Goal: Task Accomplishment & Management: Manage account settings

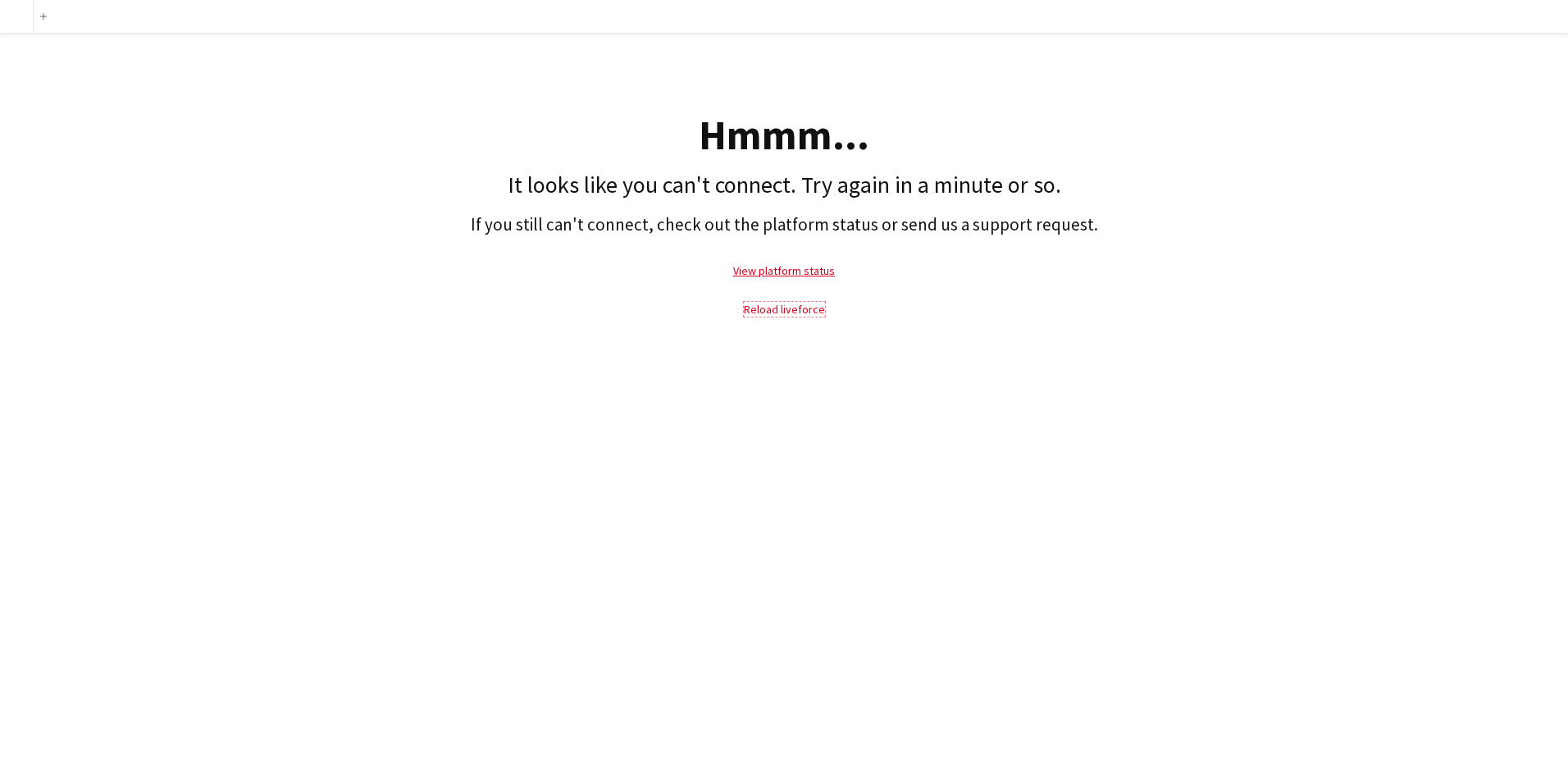
click at [758, 306] on link "Reload liveforce" at bounding box center [785, 309] width 81 height 15
click at [770, 276] on link "View platform status" at bounding box center [784, 271] width 102 height 15
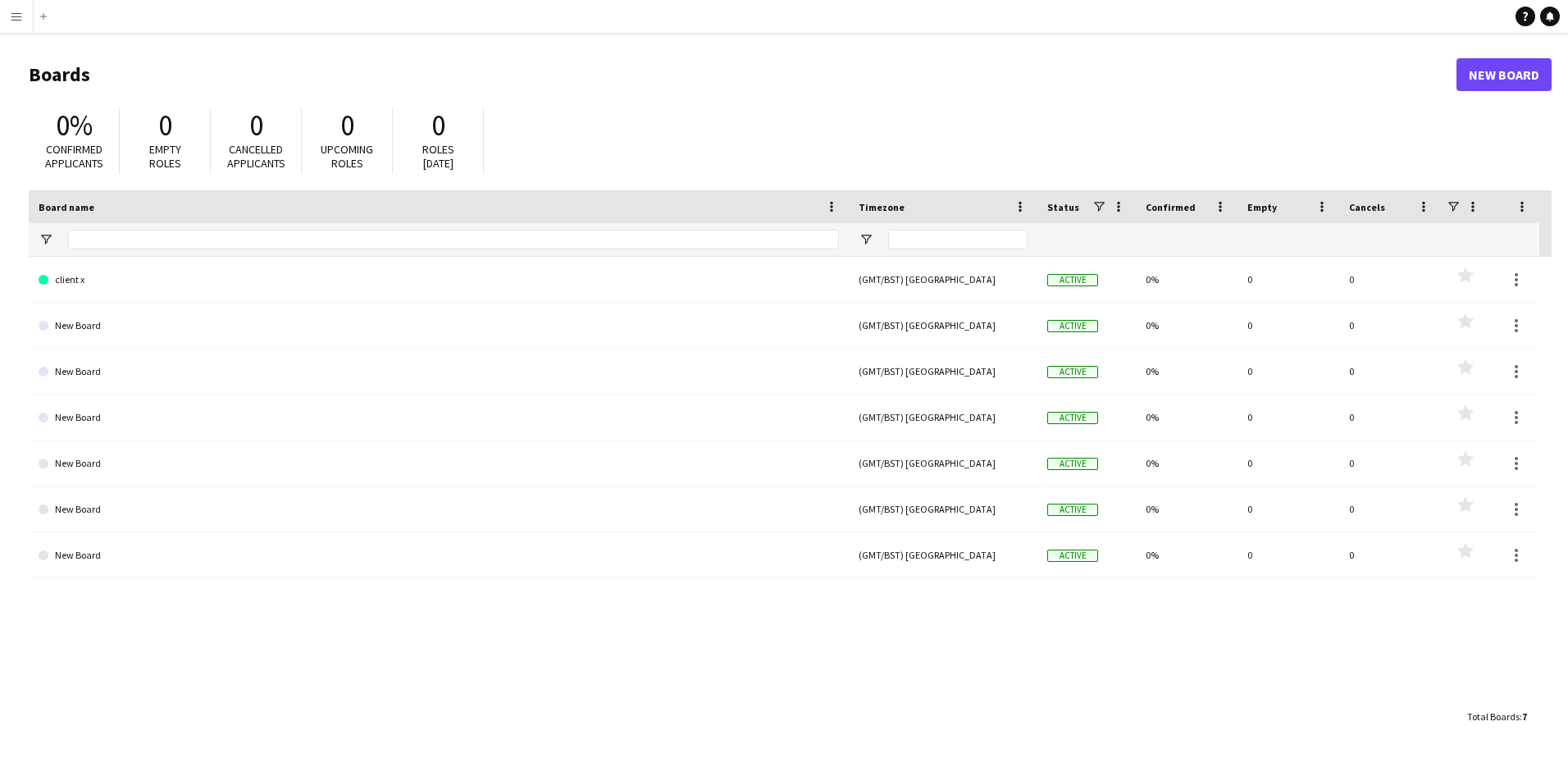
click at [9, 19] on button "Menu" at bounding box center [17, 17] width 33 height 33
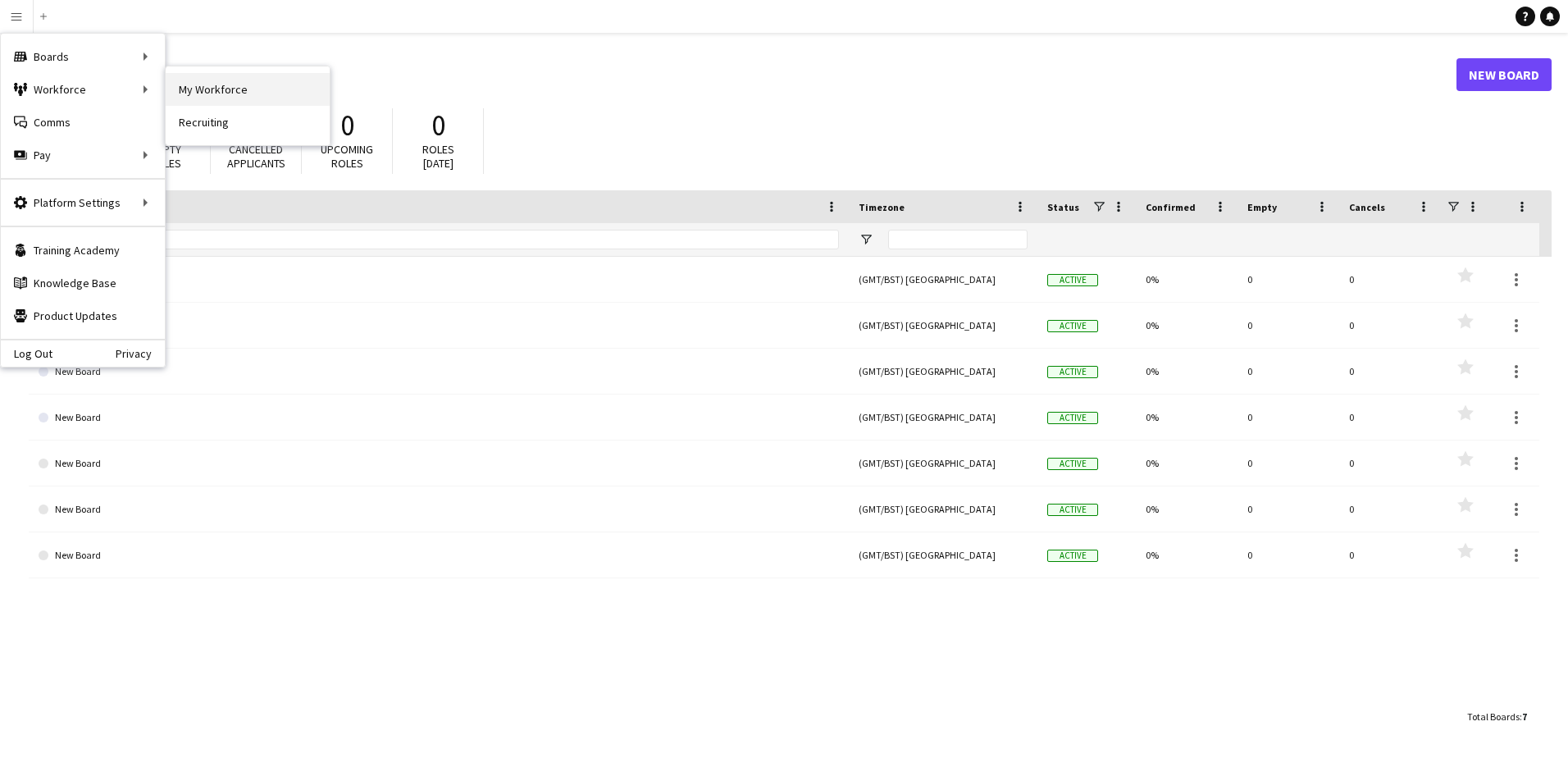
click at [203, 89] on link "My Workforce" at bounding box center [247, 89] width 164 height 33
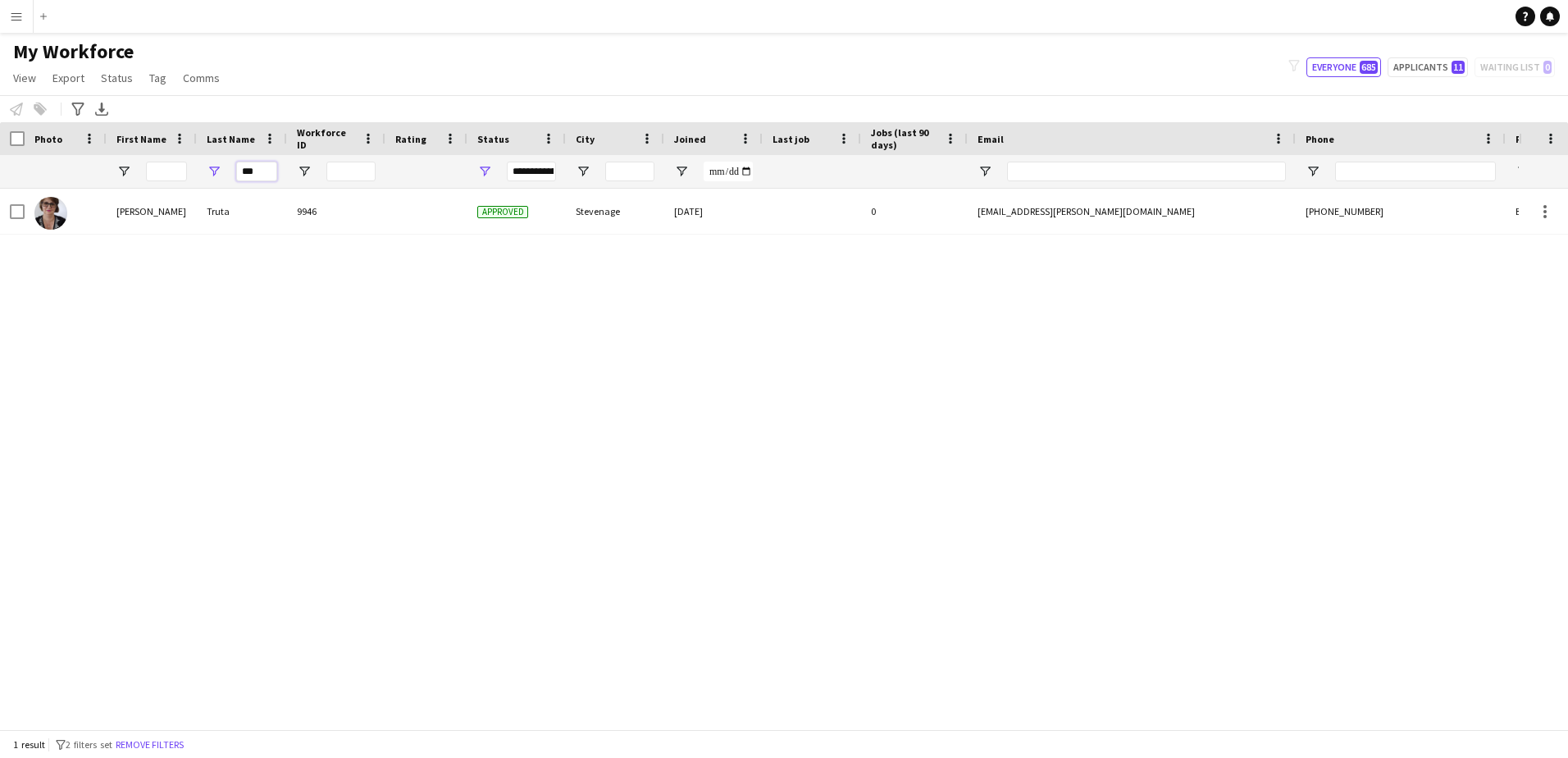
drag, startPoint x: 261, startPoint y: 169, endPoint x: 200, endPoint y: 169, distance: 61.0
click at [200, 169] on div "***" at bounding box center [241, 171] width 90 height 33
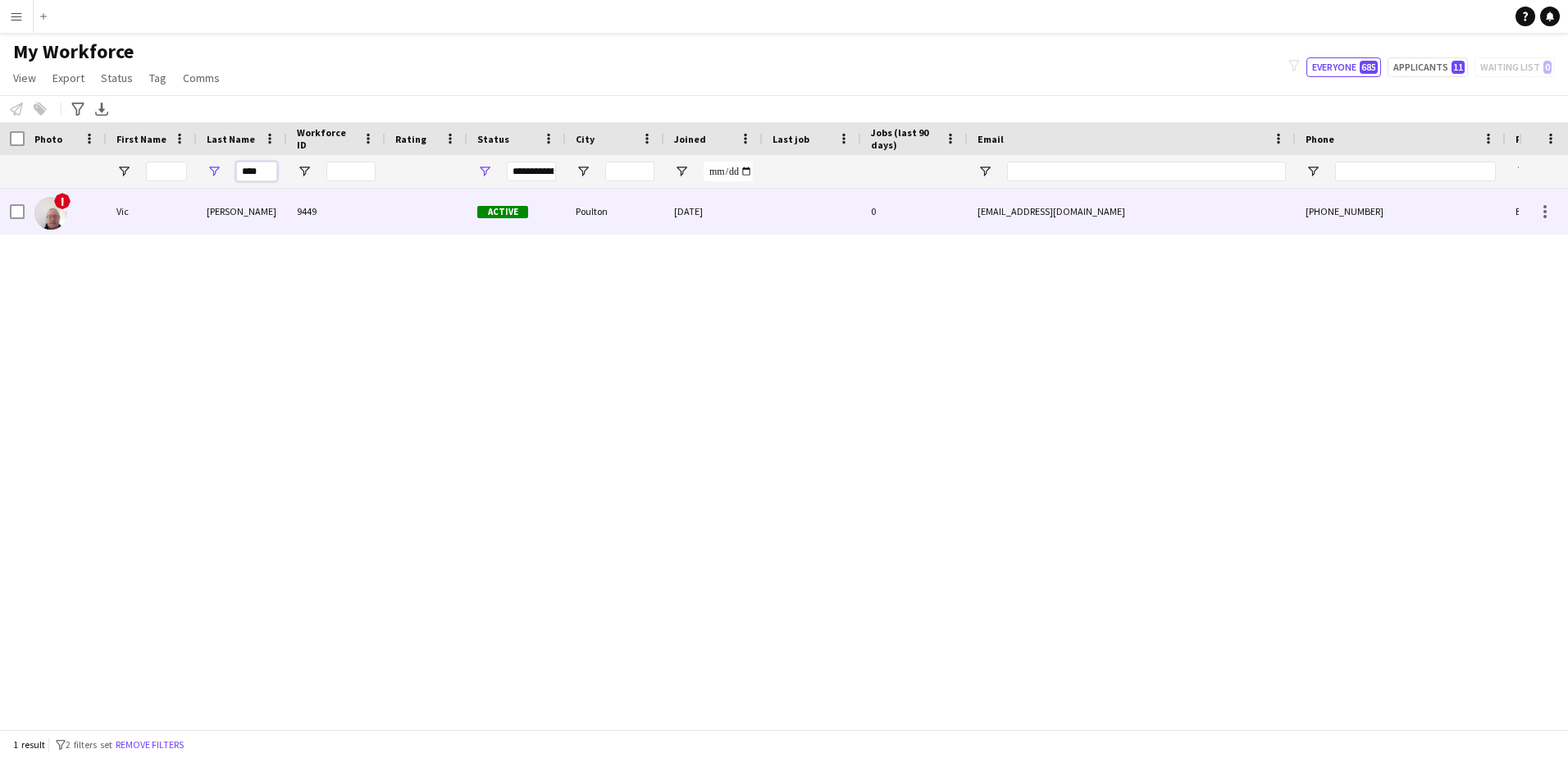
type input "****"
click at [233, 214] on div "[PERSON_NAME]" at bounding box center [241, 211] width 90 height 46
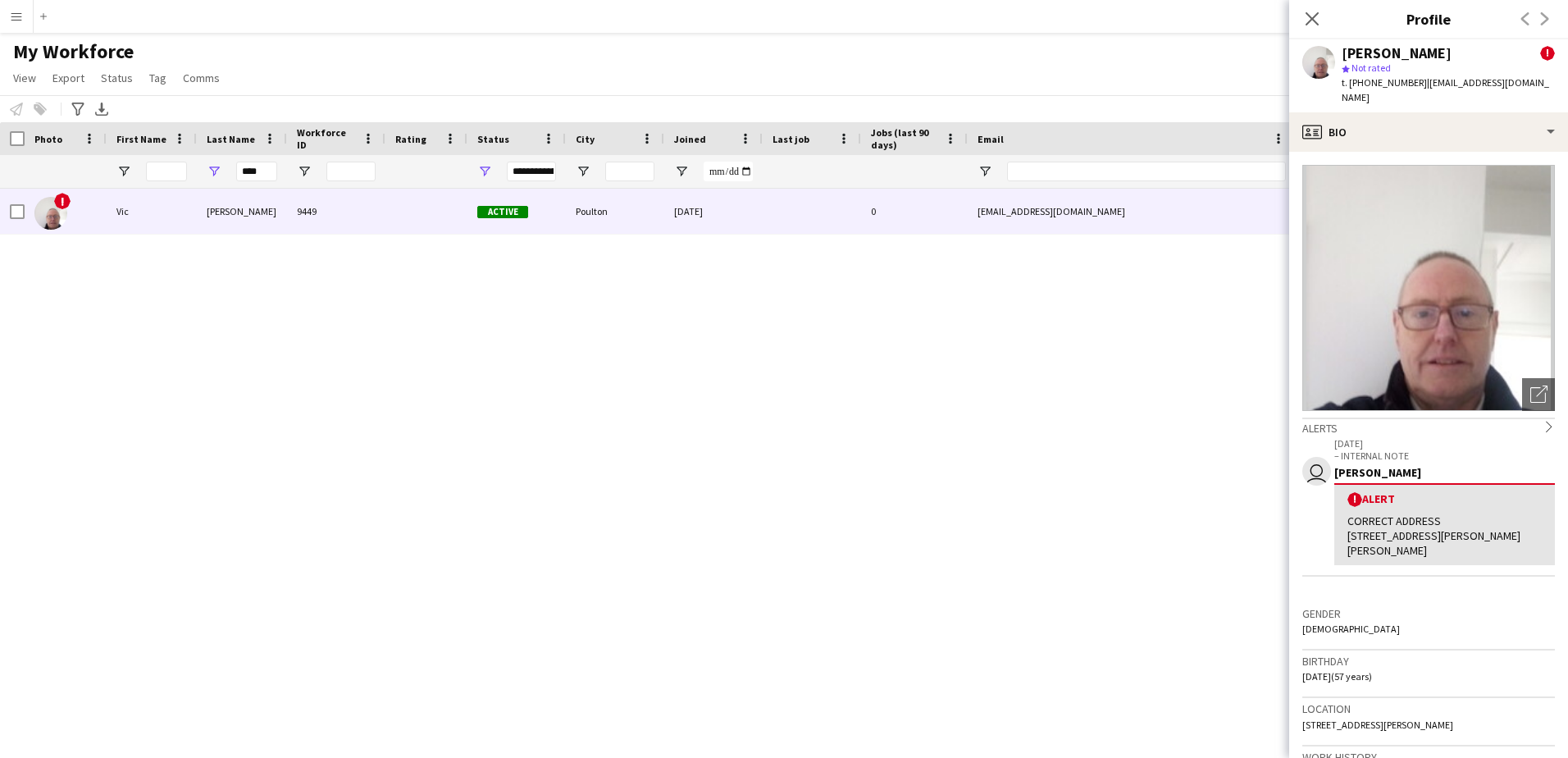
click at [1546, 20] on div "Previous Next" at bounding box center [1535, 19] width 65 height 38
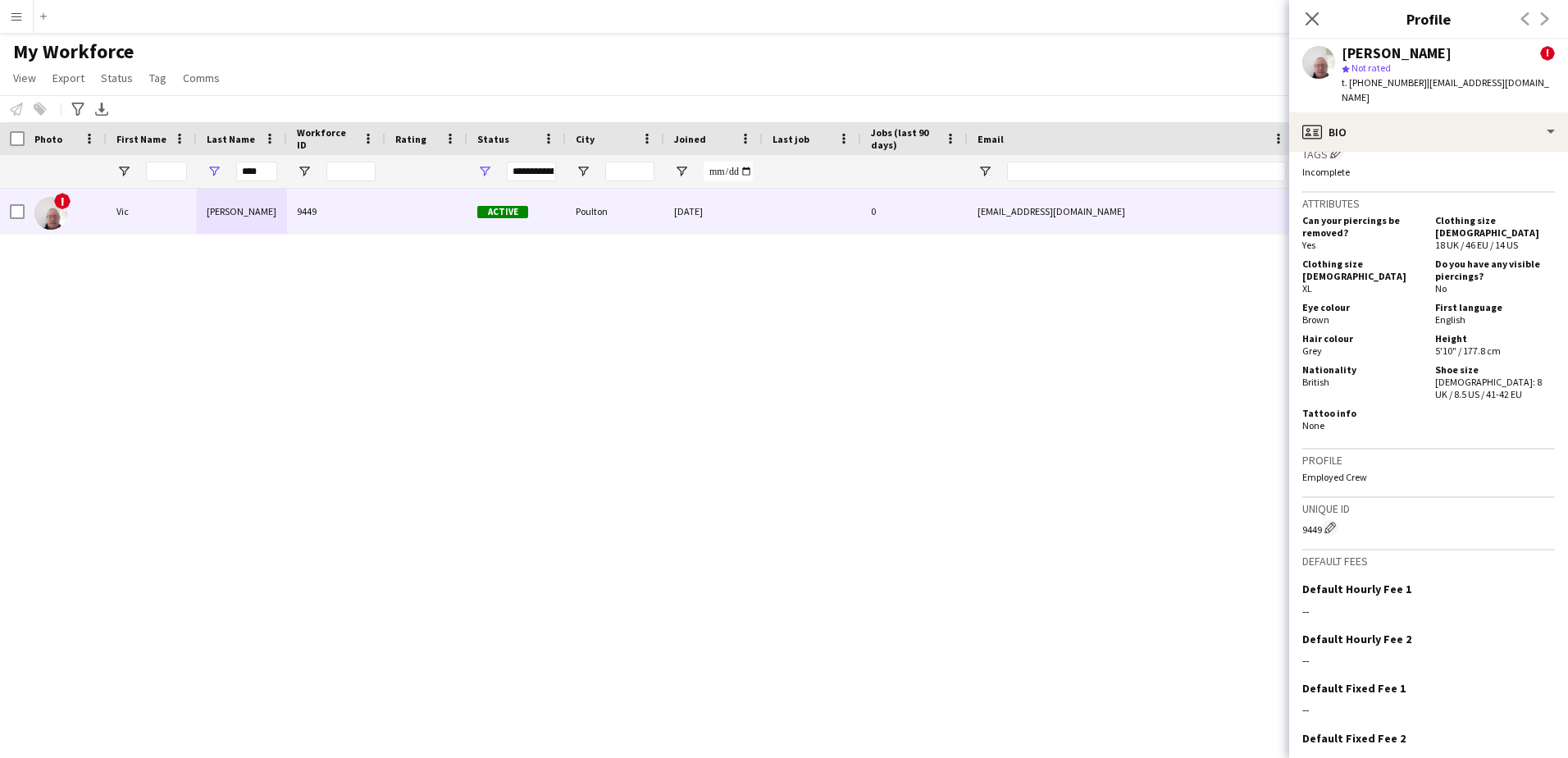
scroll to position [900, 0]
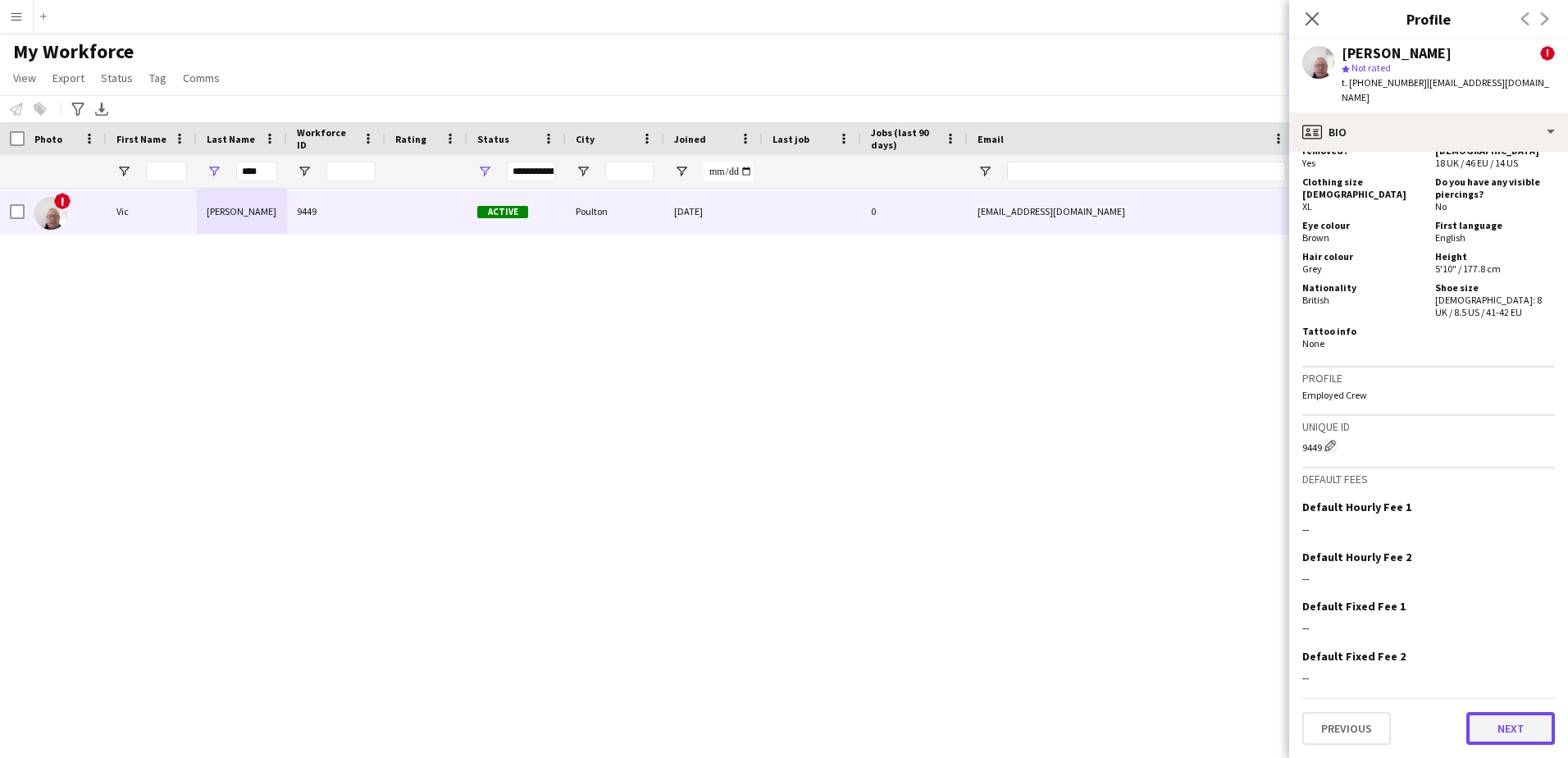
click at [1514, 732] on button "Next" at bounding box center [1510, 729] width 88 height 33
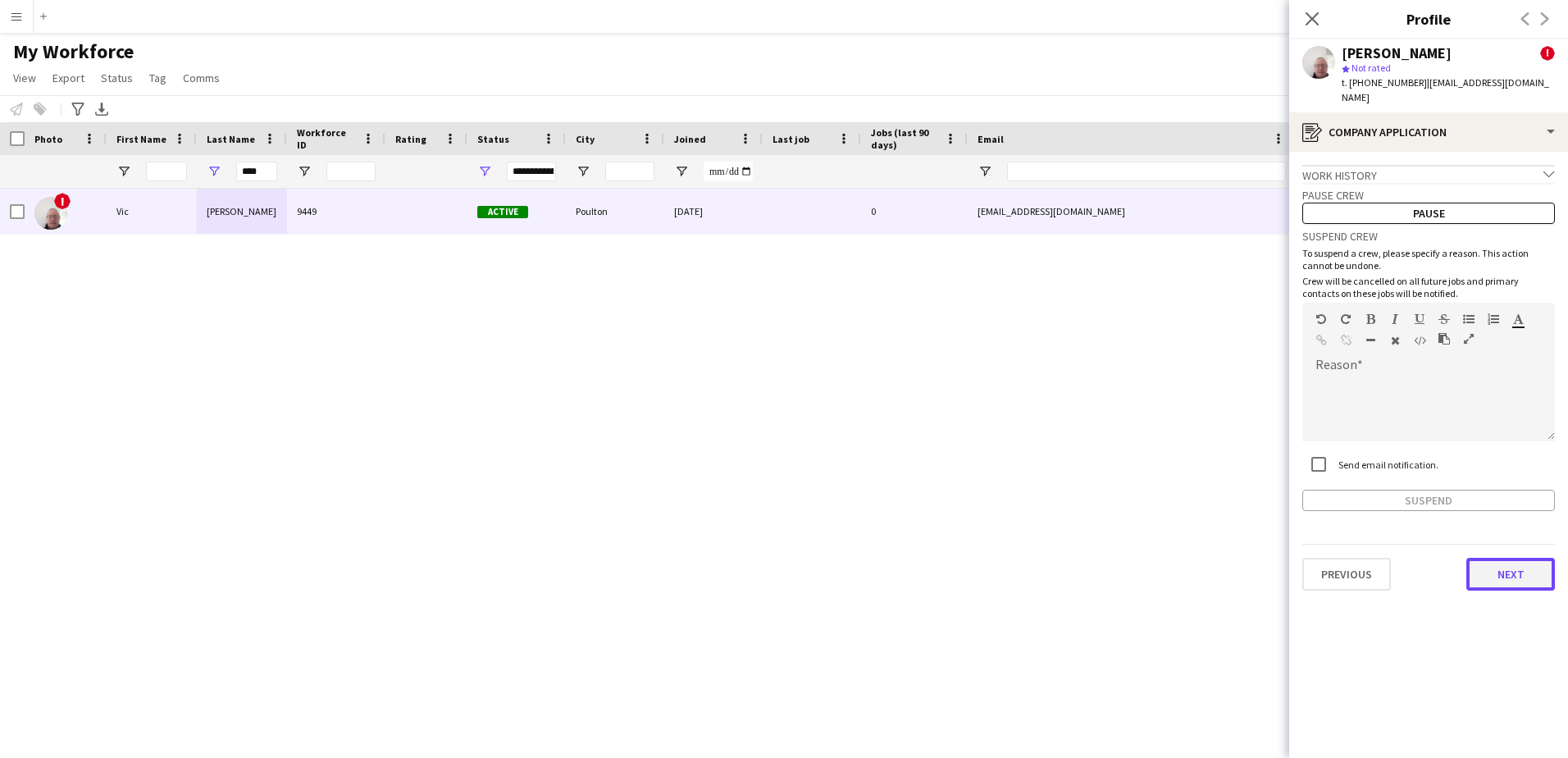
click at [1493, 558] on button "Next" at bounding box center [1510, 574] width 88 height 33
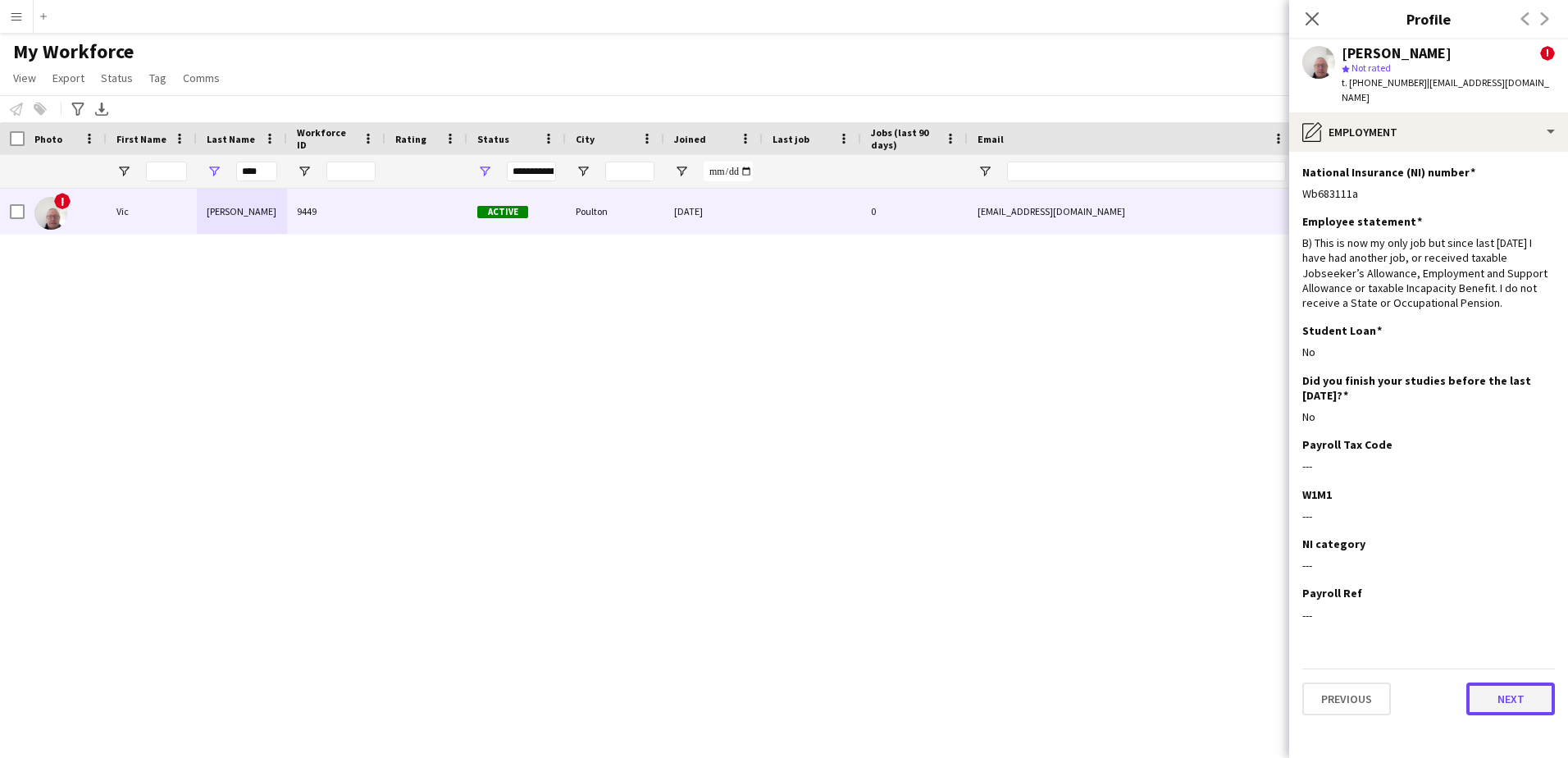
click at [1508, 688] on button "Next" at bounding box center [1510, 699] width 88 height 33
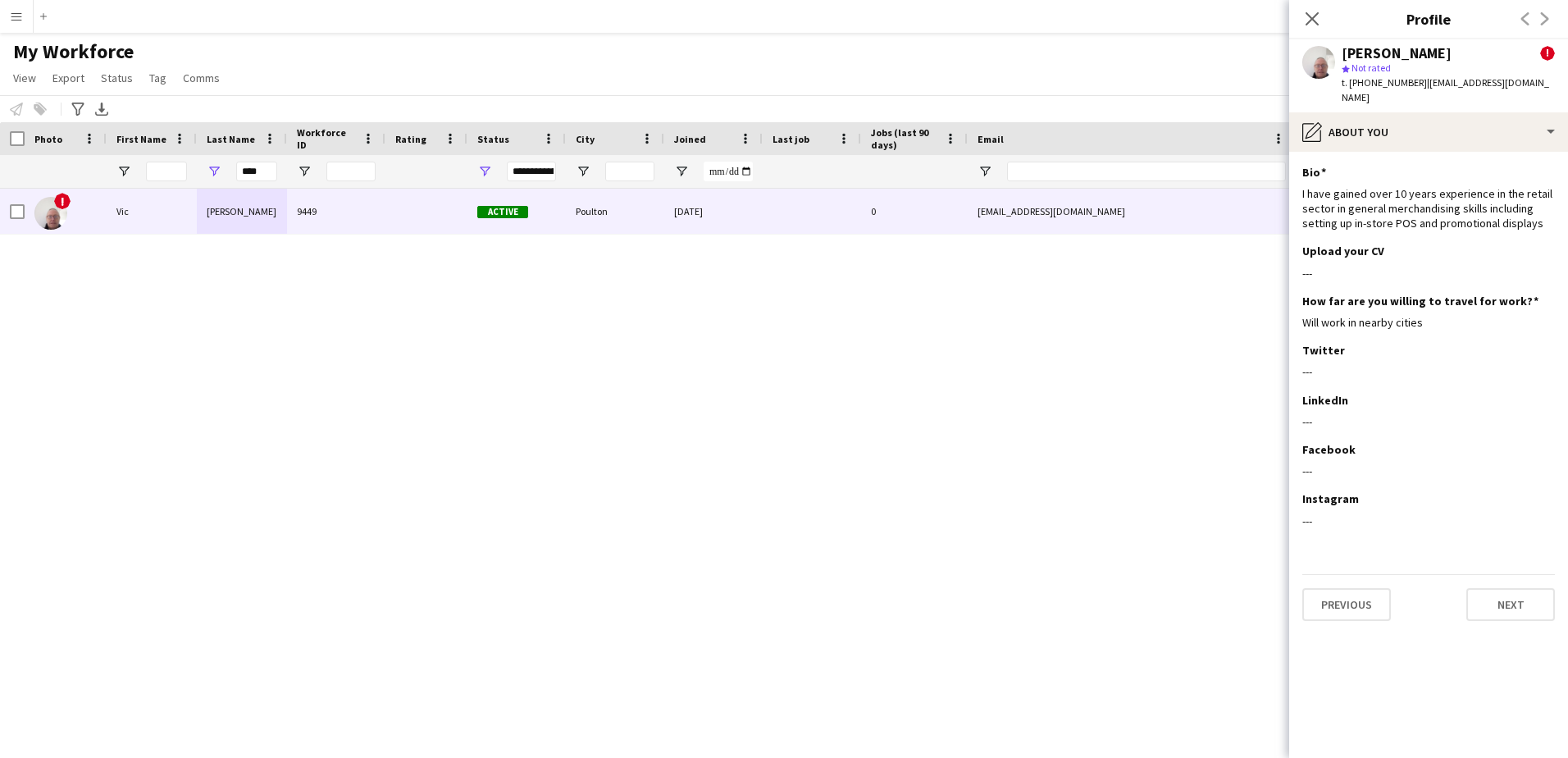
click at [1364, 612] on app-section-data-types "Bio Edit this field I have gained over 10 years experience in the retail sector…" at bounding box center [1428, 454] width 279 height 607
click at [1362, 592] on button "Previous" at bounding box center [1346, 605] width 88 height 33
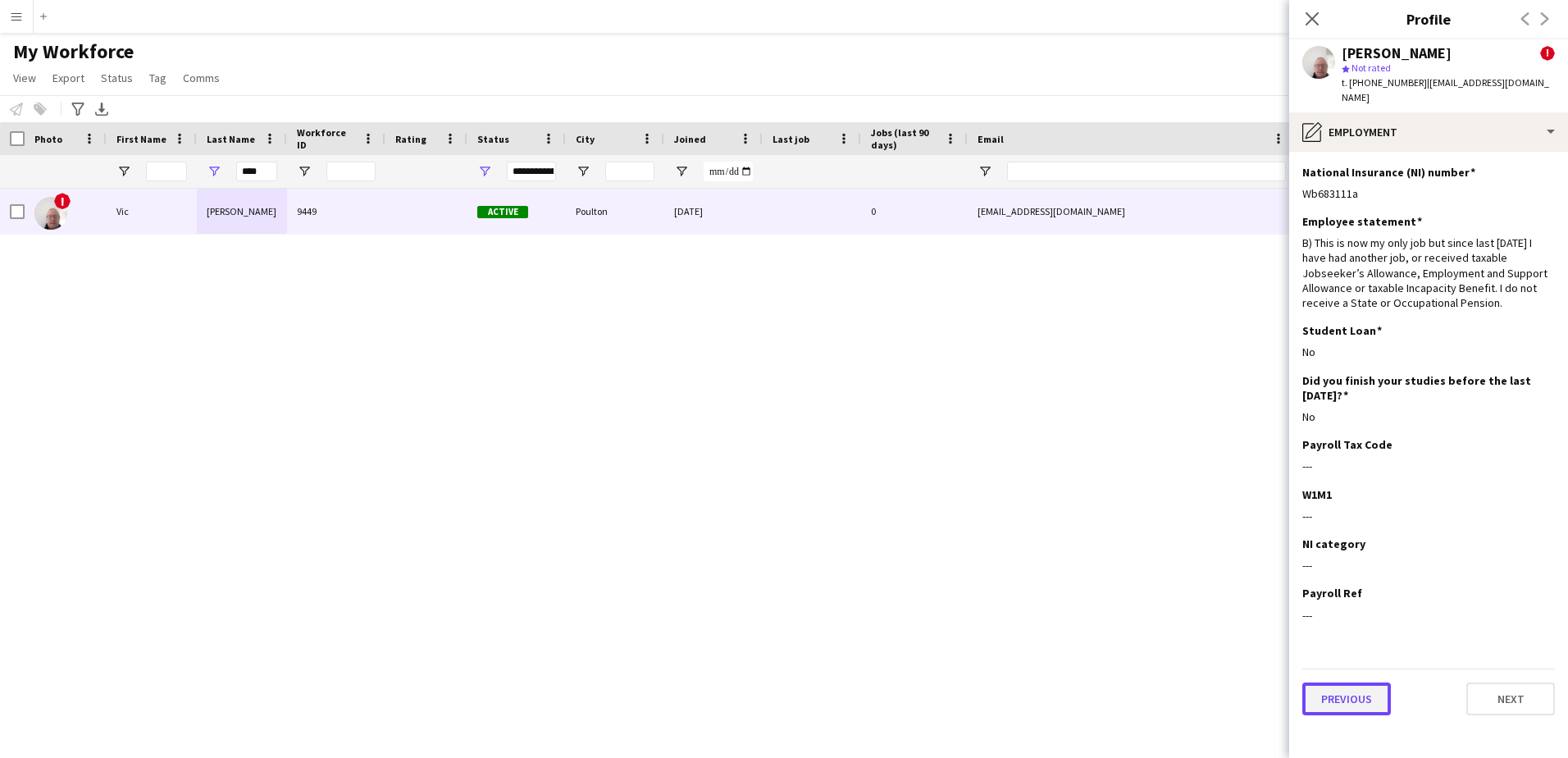
click at [1349, 693] on button "Previous" at bounding box center [1346, 699] width 88 height 33
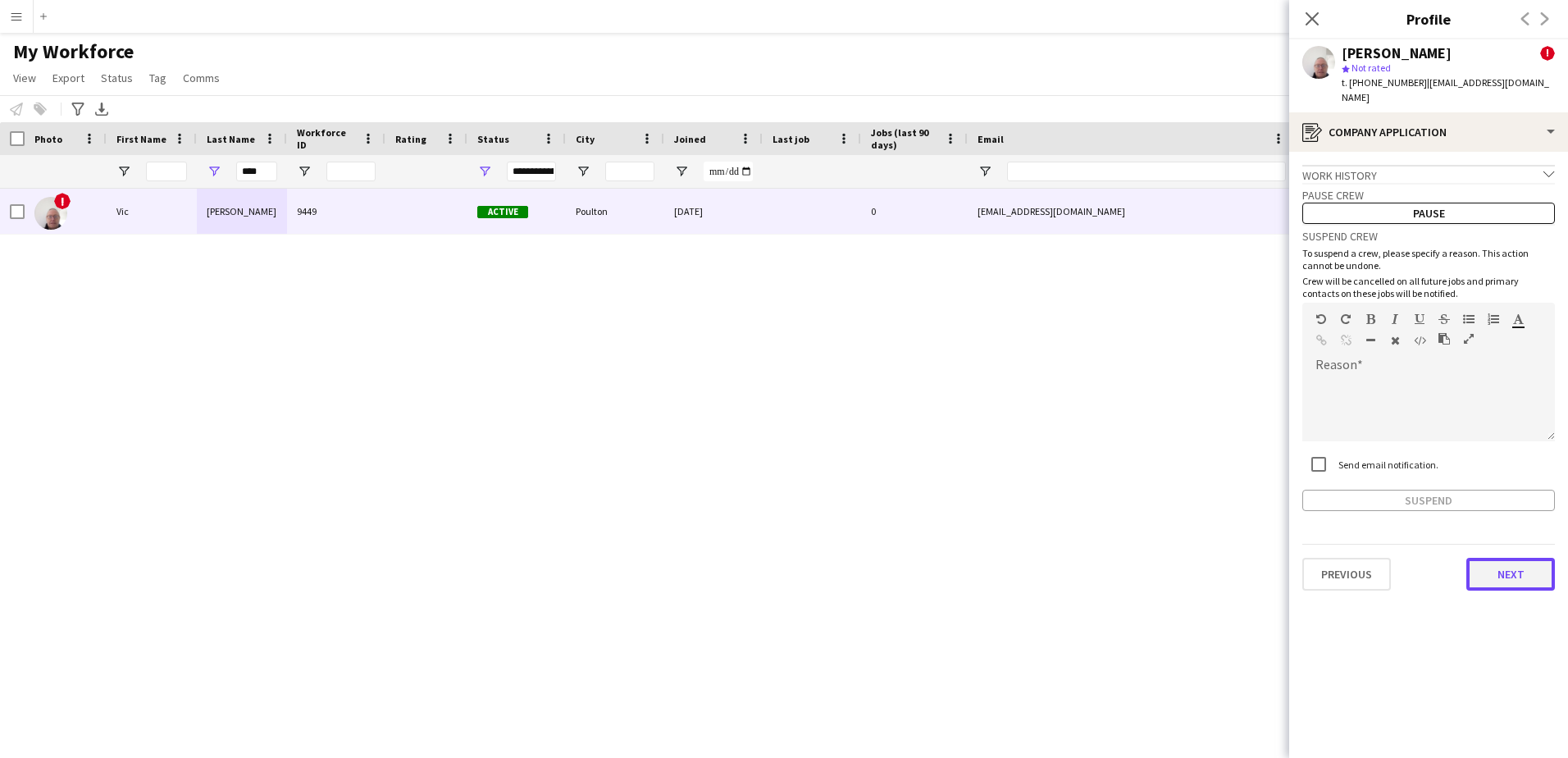
click at [1487, 558] on button "Next" at bounding box center [1510, 574] width 88 height 33
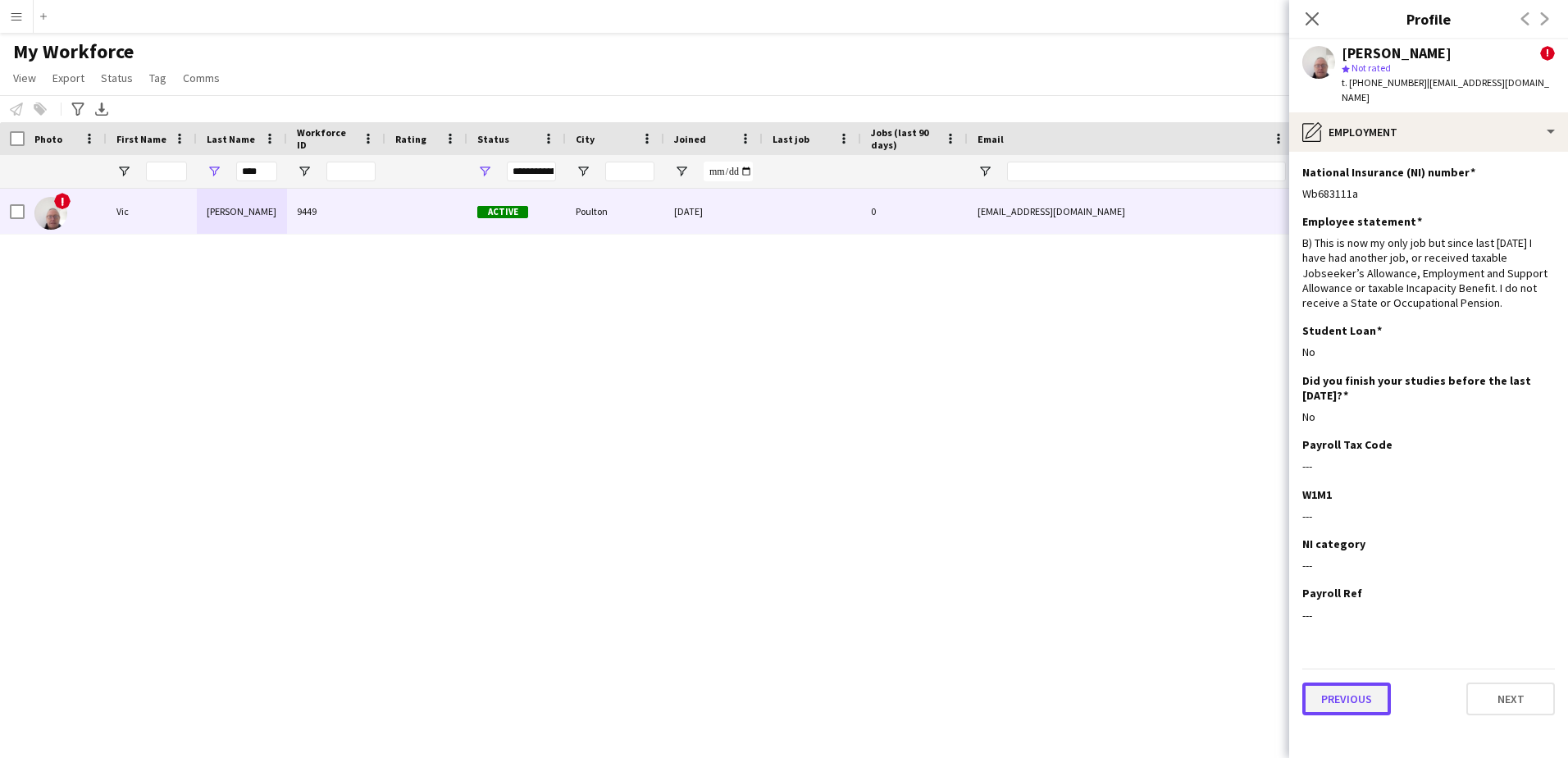
click at [1308, 683] on button "Previous" at bounding box center [1346, 699] width 88 height 33
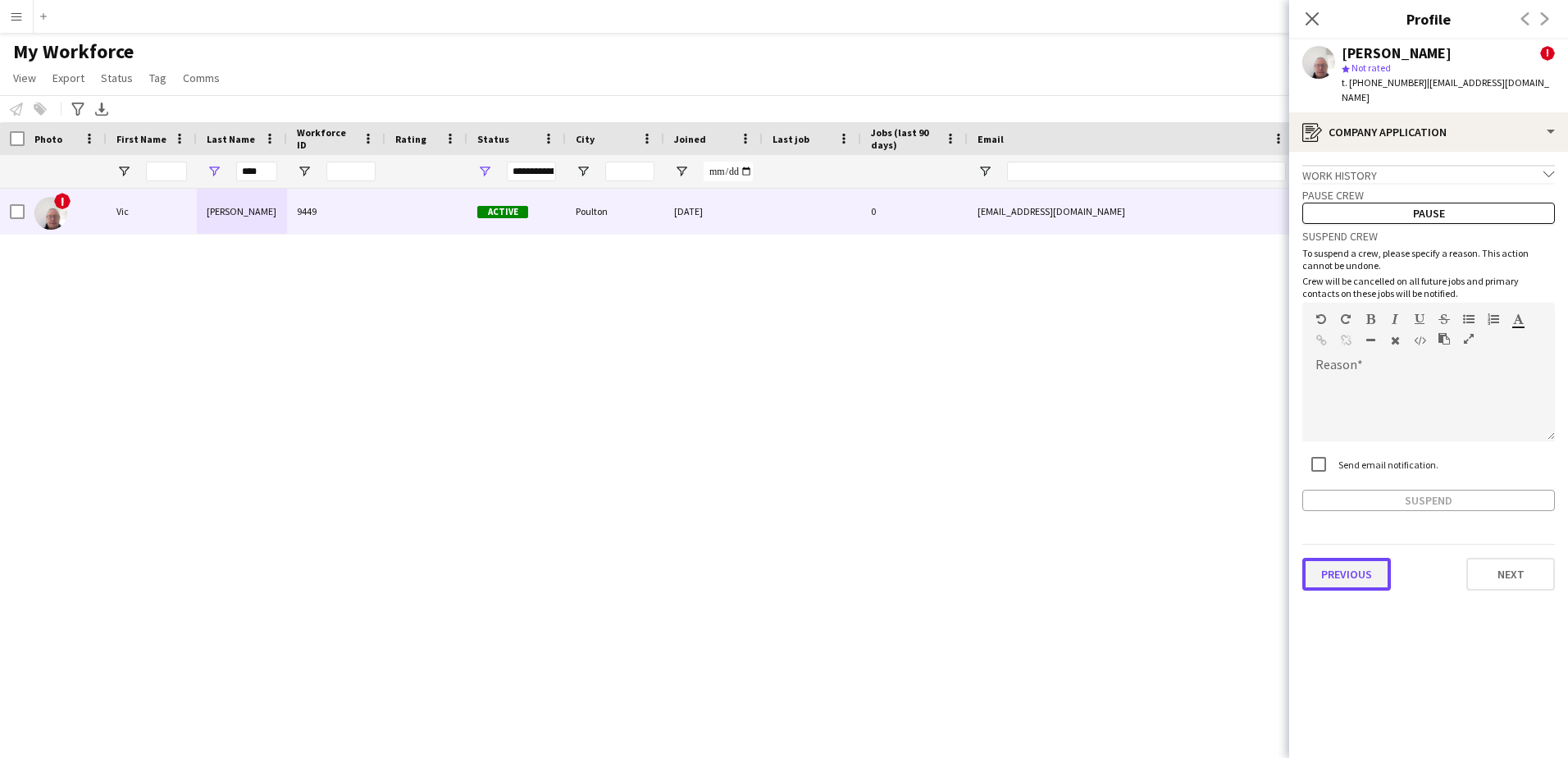
click at [1340, 559] on button "Previous" at bounding box center [1346, 574] width 88 height 33
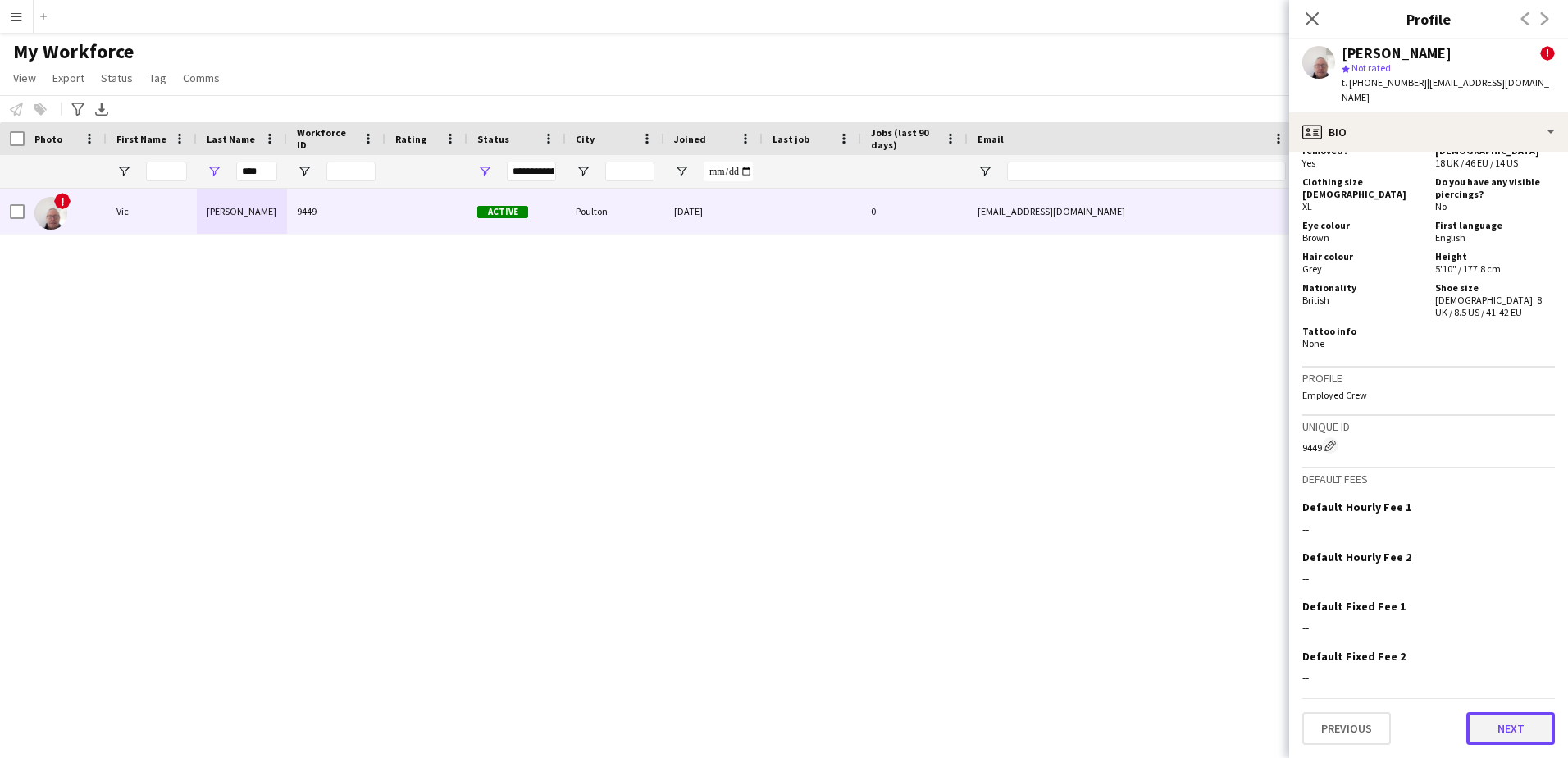
click at [1486, 729] on button "Next" at bounding box center [1510, 729] width 88 height 33
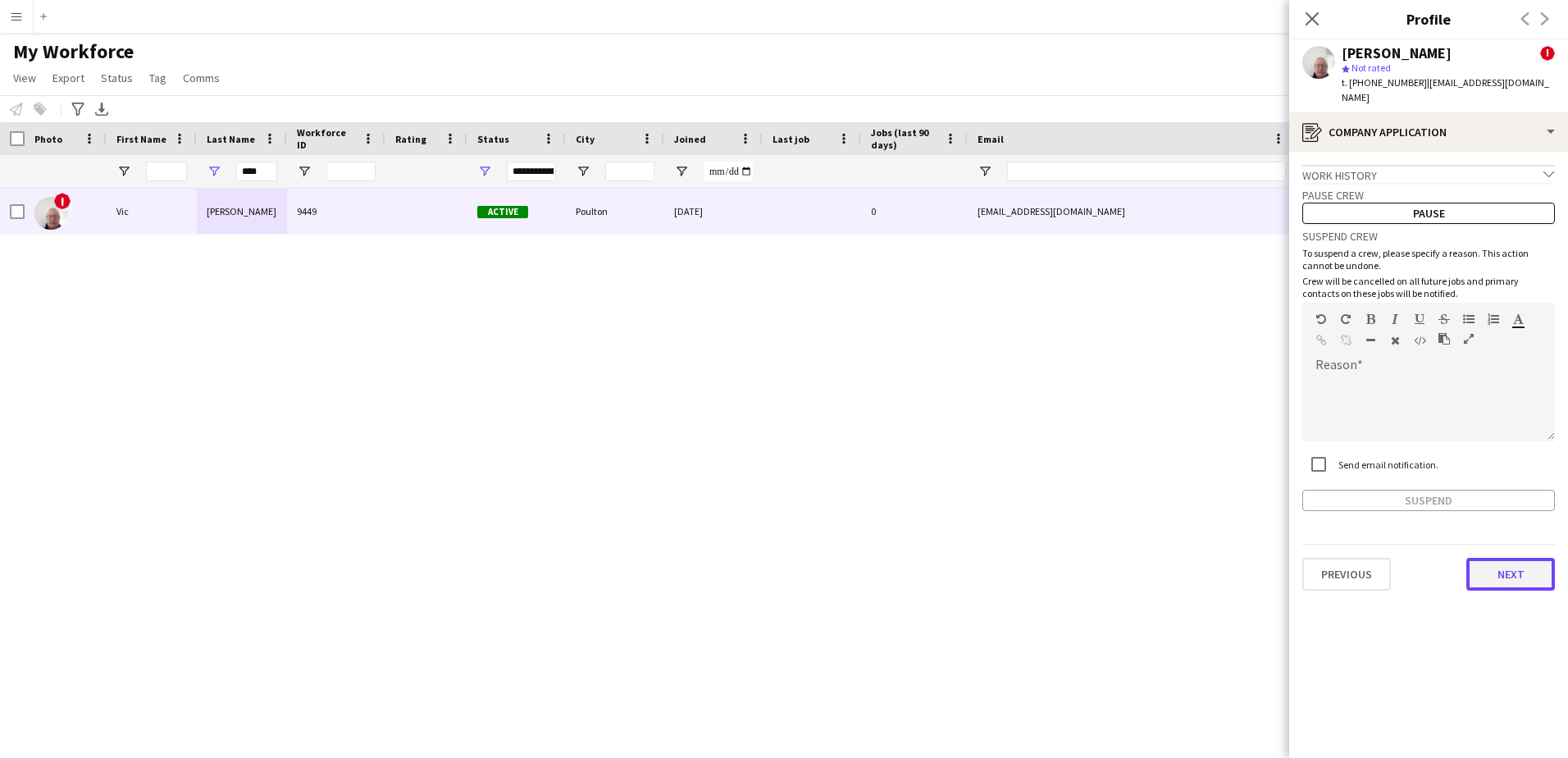
click at [1511, 558] on button "Next" at bounding box center [1510, 574] width 88 height 33
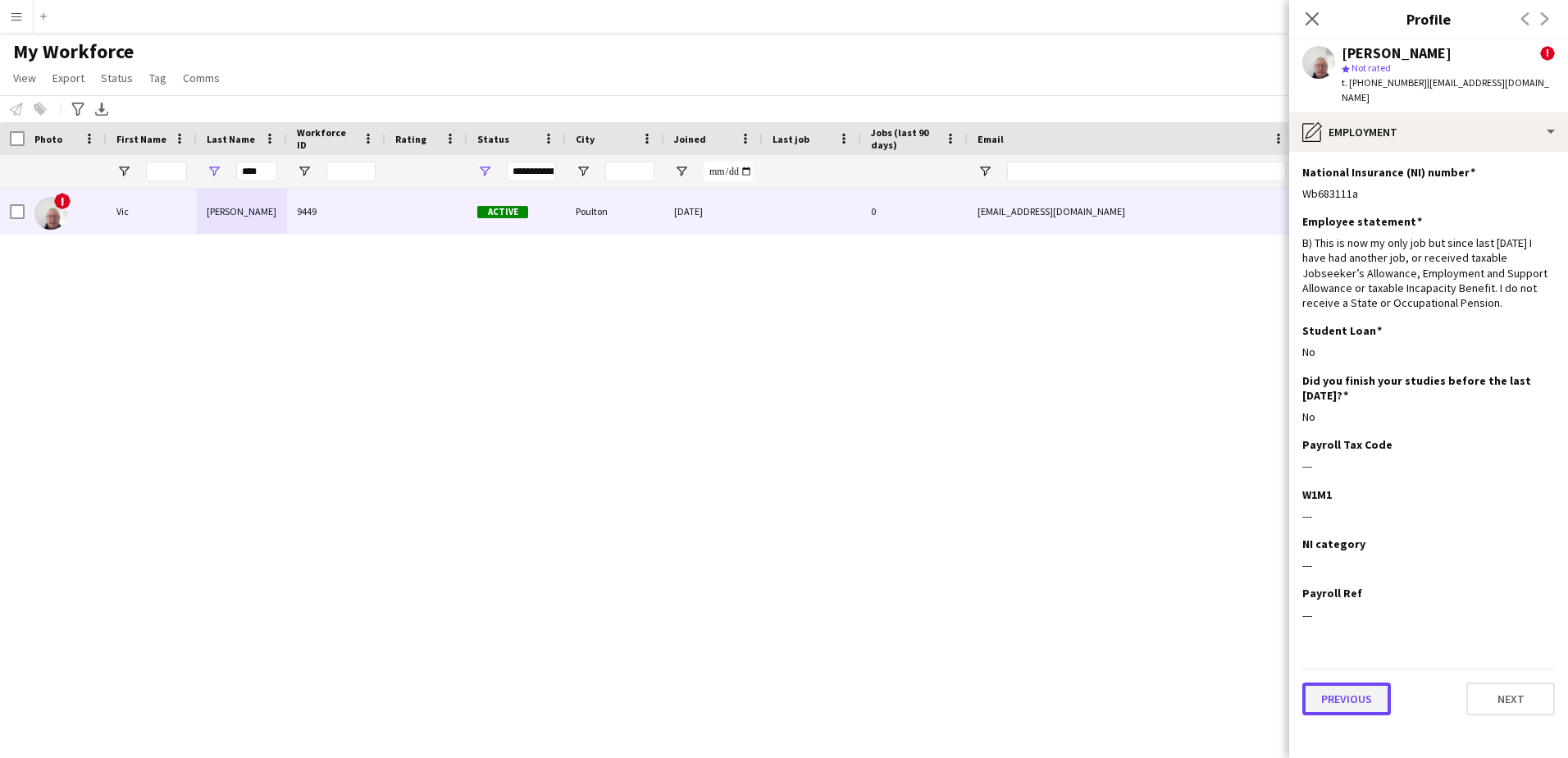
click at [1340, 689] on button "Previous" at bounding box center [1346, 699] width 88 height 33
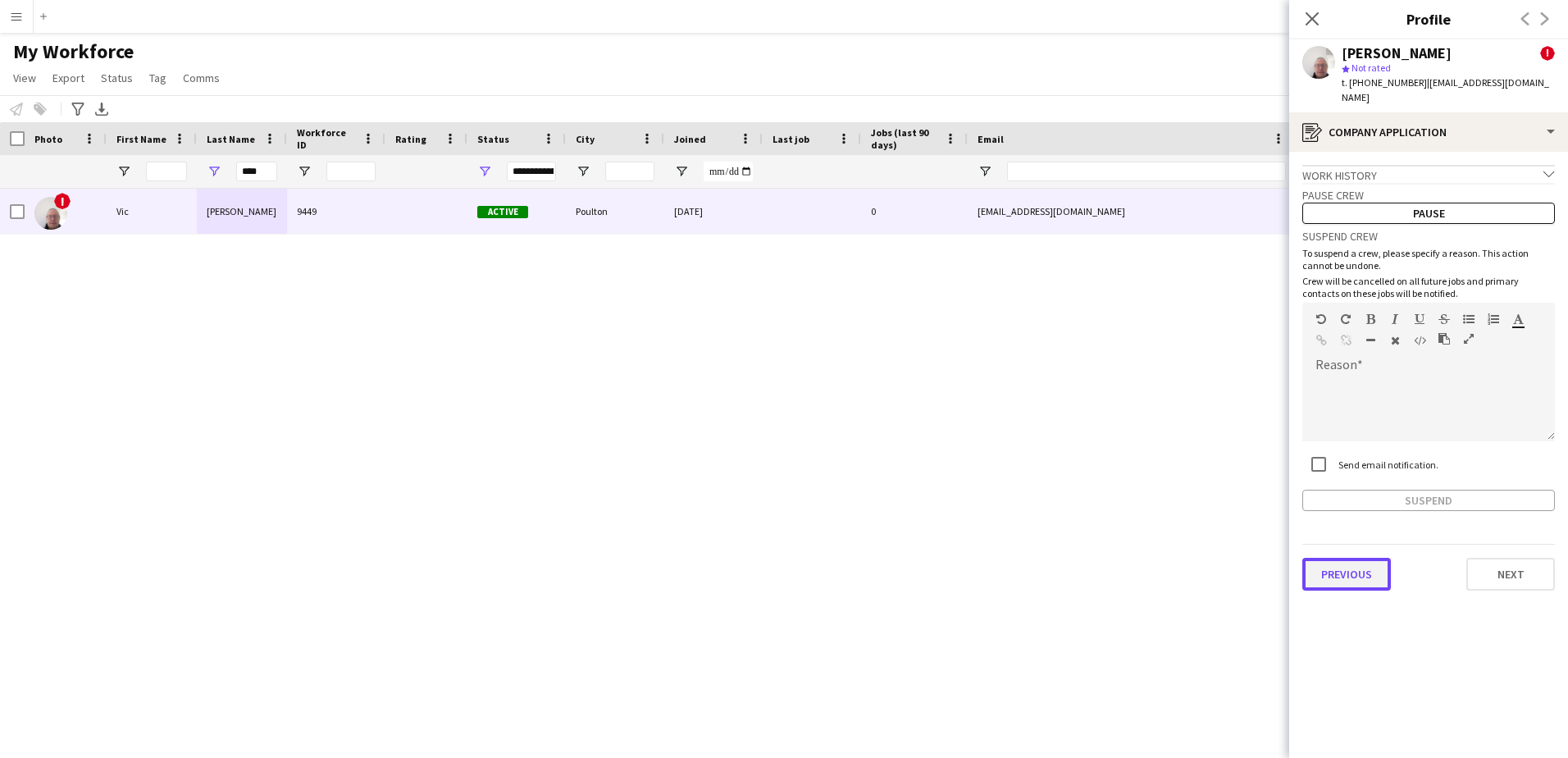
click at [1349, 558] on button "Previous" at bounding box center [1346, 574] width 88 height 33
